Goal: Task Accomplishment & Management: Manage account settings

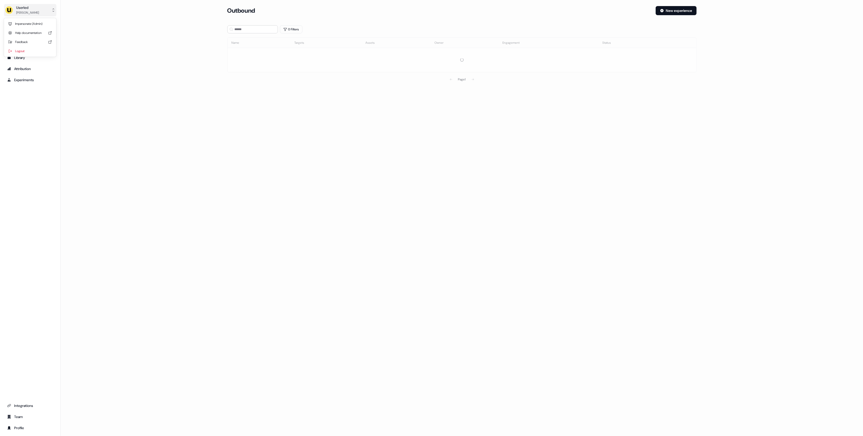
click at [33, 15] on div "Oliver Grogan" at bounding box center [27, 12] width 23 height 5
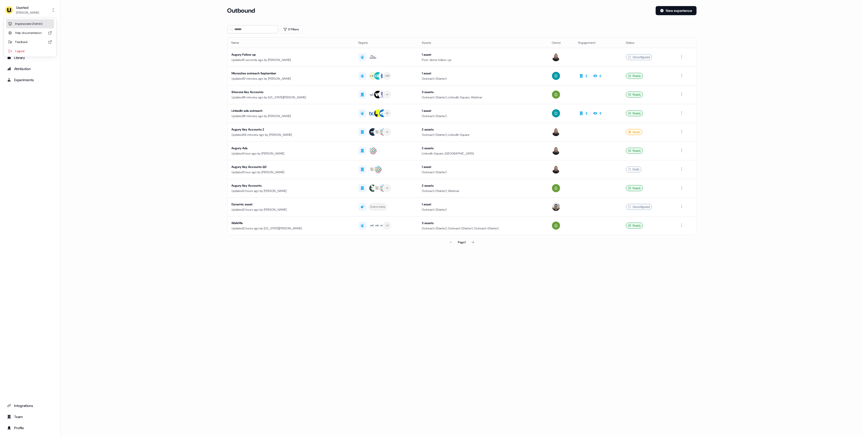
click at [32, 25] on div "Impersonate (Admin)" at bounding box center [30, 23] width 48 height 9
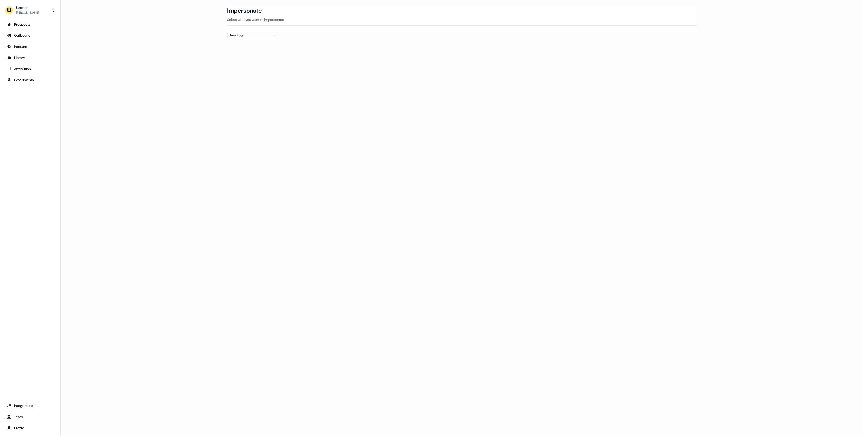
click at [253, 39] on div at bounding box center [462, 41] width 470 height 4
click at [256, 35] on div "Select org" at bounding box center [249, 35] width 38 height 5
type input "*****"
click at [247, 54] on div "AffiniPay" at bounding box center [253, 54] width 50 height 8
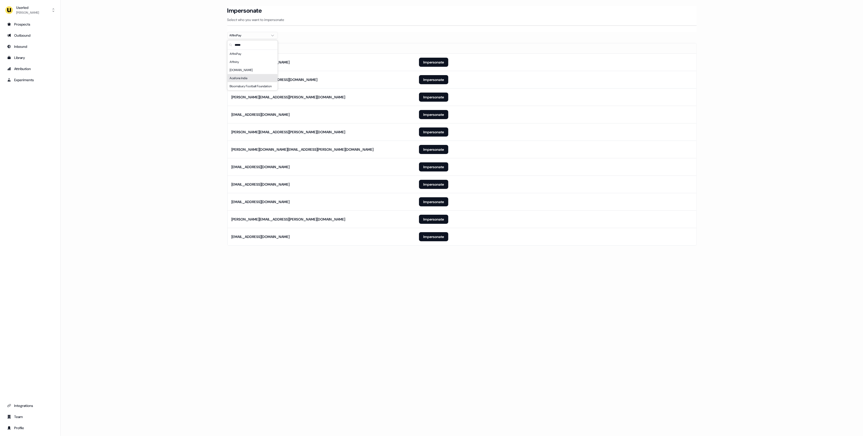
click at [390, 318] on div "Loading... Impersonate Select who you want to impersonate AffiniPay Email cgil@…" at bounding box center [462, 218] width 803 height 436
click at [434, 132] on button "Impersonate" at bounding box center [433, 132] width 29 height 9
